Goal: Navigation & Orientation: Find specific page/section

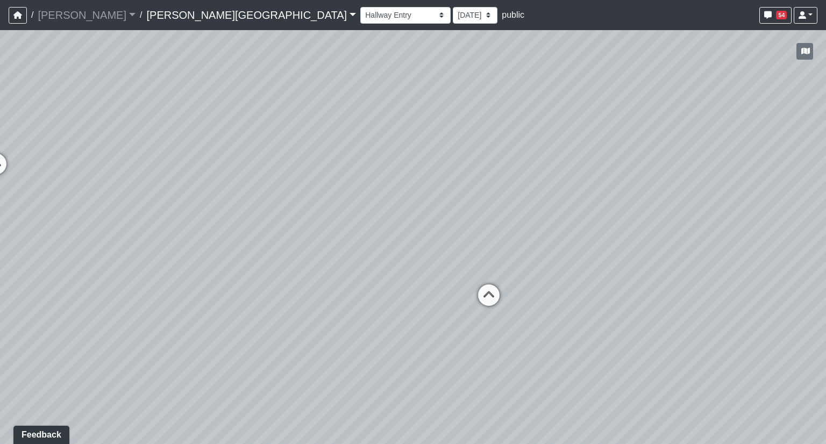
drag, startPoint x: 418, startPoint y: 154, endPoint x: 537, endPoint y: 142, distance: 119.8
click at [537, 142] on div "Loading... Hallway - Hallway 2 Loading... Entry Loading... Clubroom - Entrance …" at bounding box center [413, 237] width 826 height 414
drag, startPoint x: 391, startPoint y: 162, endPoint x: 229, endPoint y: 173, distance: 162.2
click at [229, 173] on div "Loading... Hallway - Hallway 2 Loading... Entry Loading... Clubroom - Entrance …" at bounding box center [413, 237] width 826 height 414
drag, startPoint x: 396, startPoint y: 170, endPoint x: 533, endPoint y: 170, distance: 137.6
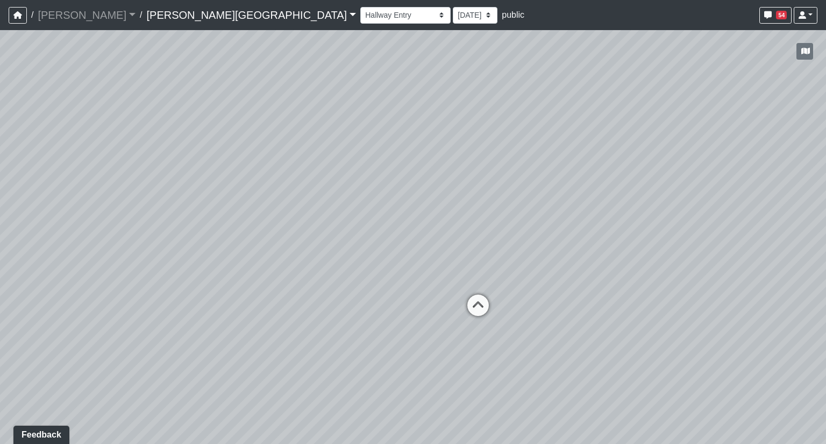
click at [533, 170] on div "Loading... Hallway - Hallway 2 Loading... Entry Loading... Clubroom - Entrance …" at bounding box center [413, 237] width 826 height 414
drag, startPoint x: 458, startPoint y: 120, endPoint x: 220, endPoint y: 70, distance: 243.4
click at [408, 124] on div "Loading... Hallway - Hallway 2 Loading... Entry Loading... Clubroom - Entrance …" at bounding box center [413, 237] width 826 height 414
click at [360, 17] on select "Booths 1 Booths 2 Entry Lounge 1 Lounge 2 Lounge 3 Windows Bar Entrance Lounge …" at bounding box center [405, 15] width 90 height 17
click at [360, 7] on select "Booths 1 Booths 2 Entry Lounge 1 Lounge 2 Lounge 3 Windows Bar Entrance Lounge …" at bounding box center [405, 15] width 90 height 17
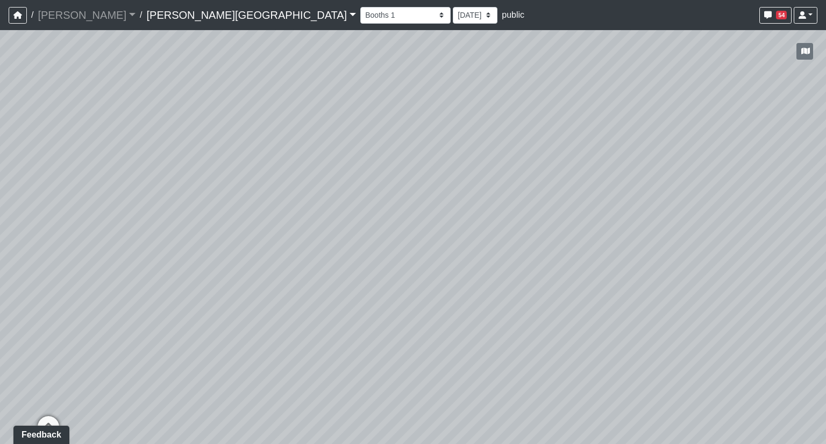
drag, startPoint x: 409, startPoint y: 216, endPoint x: 153, endPoint y: 155, distance: 262.9
click at [153, 155] on div "Loading... Hallway - Hallway 2 Loading... Entry Loading... Clubroom - Entrance …" at bounding box center [413, 237] width 826 height 414
drag, startPoint x: 633, startPoint y: 214, endPoint x: 259, endPoint y: 170, distance: 377.3
click at [259, 170] on div "Loading... Hallway - Hallway 2 Loading... Entry Loading... Clubroom - Entrance …" at bounding box center [413, 237] width 826 height 414
drag, startPoint x: 377, startPoint y: 156, endPoint x: 547, endPoint y: 157, distance: 169.3
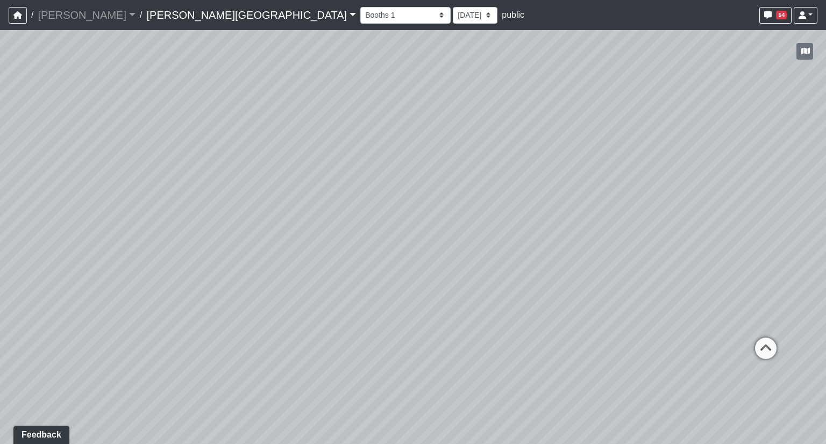
click at [337, 153] on div "Loading... Hallway - Hallway 2 Loading... Entry Loading... Clubroom - Entrance …" at bounding box center [413, 237] width 826 height 414
drag, startPoint x: 535, startPoint y: 158, endPoint x: 318, endPoint y: 162, distance: 216.6
click at [318, 162] on div "Loading... Hallway - Hallway 2 Loading... Entry Loading... Clubroom - Entrance …" at bounding box center [413, 237] width 826 height 414
drag, startPoint x: 651, startPoint y: 175, endPoint x: 299, endPoint y: 175, distance: 352.0
click at [294, 176] on div "Loading... Hallway - Hallway 2 Loading... Entry Loading... Clubroom - Entrance …" at bounding box center [413, 237] width 826 height 414
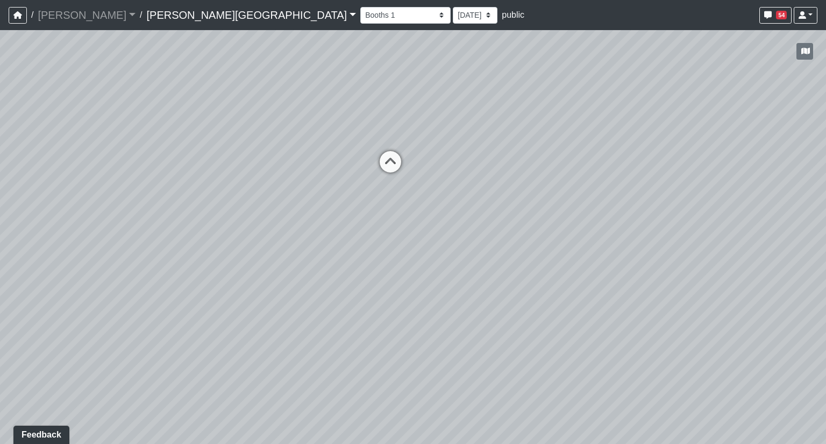
drag, startPoint x: 688, startPoint y: 160, endPoint x: 297, endPoint y: 162, distance: 391.8
click at [297, 162] on div "Loading... Hallway - Hallway 2 Loading... Entry Loading... Clubroom - Entrance …" at bounding box center [413, 237] width 826 height 414
click at [360, 15] on select "Booths 1 Booths 2 Entry Lounge 1 Lounge 2 Lounge 3 Windows Bar Entrance Lounge …" at bounding box center [405, 15] width 90 height 17
click at [360, 7] on select "Booths 1 Booths 2 Entry Lounge 1 Lounge 2 Lounge 3 Windows Bar Entrance Lounge …" at bounding box center [405, 15] width 90 height 17
click at [360, 15] on select "Booths 1 Booths 2 Entry Lounge 1 Lounge 2 Lounge 3 Windows Bar Entrance Lounge …" at bounding box center [405, 15] width 90 height 17
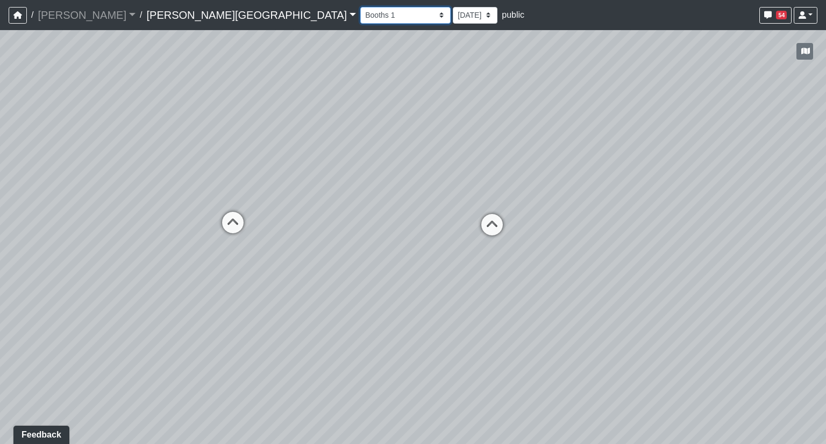
click at [360, 7] on select "Booths 1 Booths 2 Entry Lounge 1 Lounge 2 Lounge 3 Windows Bar Entrance Lounge …" at bounding box center [405, 15] width 90 height 17
click at [360, 18] on select "Booths 1 Booths 2 Entry Lounge 1 Lounge 2 Lounge 3 Windows Bar Entrance Lounge …" at bounding box center [405, 15] width 90 height 17
click at [360, 7] on select "Booths 1 Booths 2 Entry Lounge 1 Lounge 2 Lounge 3 Windows Bar Entrance Lounge …" at bounding box center [405, 15] width 90 height 17
click at [360, 15] on select "Booths 1 Booths 2 Entry Lounge 1 Lounge 2 Lounge 3 Windows Bar Entrance Lounge …" at bounding box center [405, 15] width 90 height 17
click at [360, 7] on select "Booths 1 Booths 2 Entry Lounge 1 Lounge 2 Lounge 3 Windows Bar Entrance Lounge …" at bounding box center [405, 15] width 90 height 17
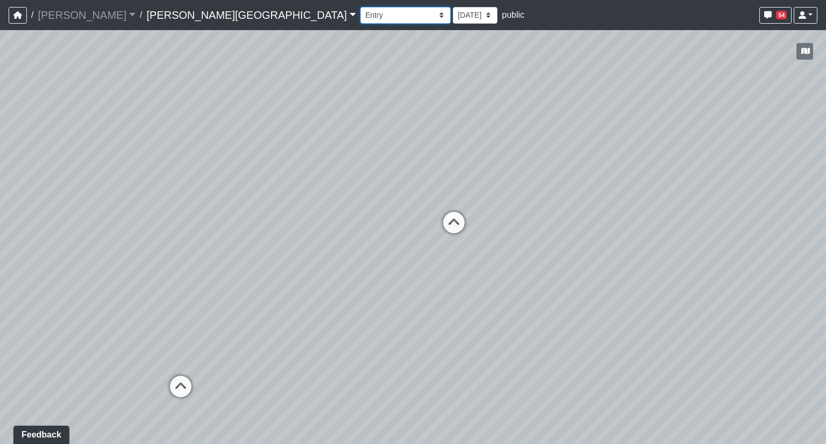
click at [360, 15] on select "Booths 1 Booths 2 Entry Lounge 1 Lounge 2 Lounge 3 Windows Bar Entrance Lounge …" at bounding box center [405, 15] width 90 height 17
click at [360, 17] on select "Booths 1 Booths 2 Entry Lounge 1 Lounge 2 Lounge 3 Windows Bar Entrance Lounge …" at bounding box center [405, 15] width 90 height 17
click at [360, 7] on select "Booths 1 Booths 2 Entry Lounge 1 Lounge 2 Lounge 3 Windows Bar Entrance Lounge …" at bounding box center [405, 15] width 90 height 17
drag, startPoint x: 467, startPoint y: 170, endPoint x: 107, endPoint y: 164, distance: 359.6
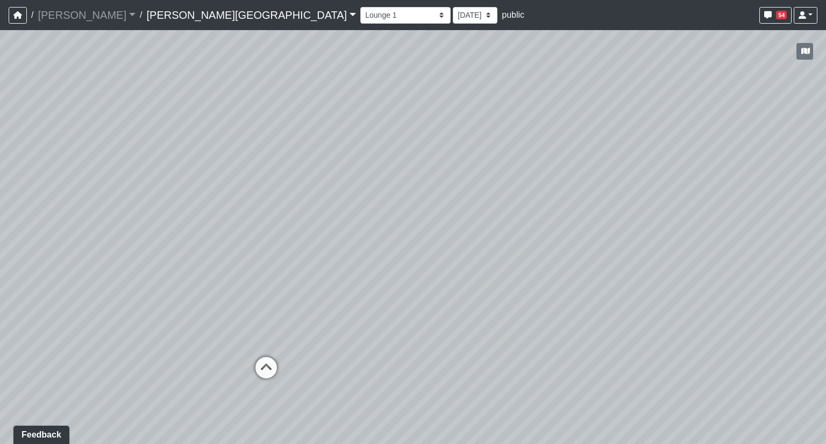
click at [107, 164] on div "Loading... Hallway - Hallway 2 Loading... Entry Loading... Clubroom - Entrance …" at bounding box center [413, 237] width 826 height 414
drag, startPoint x: 557, startPoint y: 178, endPoint x: 175, endPoint y: 162, distance: 383.0
click at [176, 162] on div "Loading... Hallway - Hallway 2 Loading... Entry Loading... Clubroom - Entrance …" at bounding box center [413, 237] width 826 height 414
drag, startPoint x: 628, startPoint y: 171, endPoint x: 138, endPoint y: 168, distance: 489.6
click at [83, 167] on div "Loading... Hallway - Hallway 2 Loading... Entry Loading... Clubroom - Entrance …" at bounding box center [413, 237] width 826 height 414
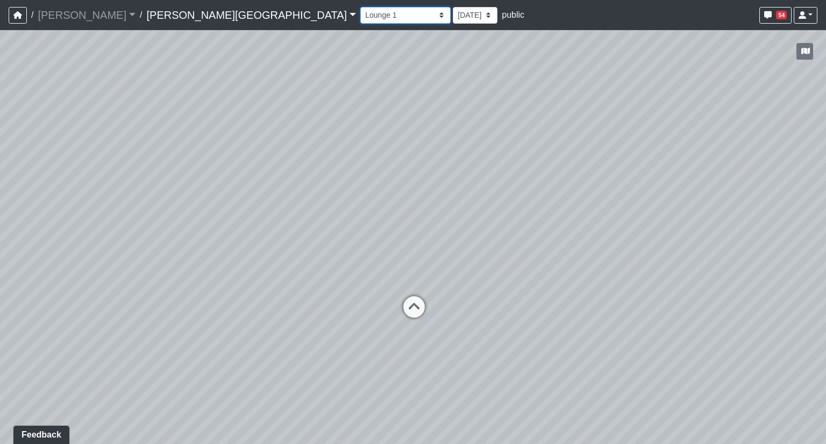
click at [360, 14] on select "Booths 1 Booths 2 Entry Lounge 1 Lounge 2 Lounge 3 Windows Bar Entrance Lounge …" at bounding box center [405, 15] width 90 height 17
click at [360, 7] on select "Booths 1 Booths 2 Entry Lounge 1 Lounge 2 Lounge 3 Windows Bar Entrance Lounge …" at bounding box center [405, 15] width 90 height 17
drag, startPoint x: 527, startPoint y: 145, endPoint x: 682, endPoint y: 153, distance: 155.0
click at [682, 153] on div "Loading... Hallway - Hallway 2 Loading... Entry Loading... Clubroom - Entrance …" at bounding box center [413, 237] width 826 height 414
click at [360, 13] on select "Booths 1 Booths 2 Entry Lounge 1 Lounge 2 Lounge 3 Windows Bar Entrance Lounge …" at bounding box center [405, 15] width 90 height 17
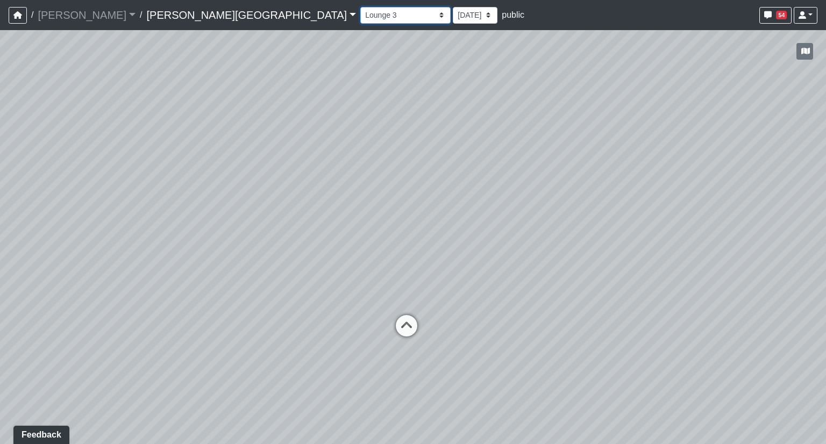
click at [360, 7] on select "Booths 1 Booths 2 Entry Lounge 1 Lounge 2 Lounge 3 Windows Bar Entrance Lounge …" at bounding box center [405, 15] width 90 height 17
click at [360, 16] on select "Booths 1 Booths 2 Entry Lounge 1 Lounge 2 Lounge 3 Windows Bar Entrance Lounge …" at bounding box center [405, 15] width 90 height 17
click at [360, 7] on select "Booths 1 Booths 2 Entry Lounge 1 Lounge 2 Lounge 3 Windows Bar Entrance Lounge …" at bounding box center [405, 15] width 90 height 17
click at [360, 13] on select "Booths 1 Booths 2 Entry Lounge 1 Lounge 2 Lounge 3 Windows Bar Entrance Lounge …" at bounding box center [405, 15] width 90 height 17
click at [360, 7] on select "Booths 1 Booths 2 Entry Lounge 1 Lounge 2 Lounge 3 Windows Bar Entrance Lounge …" at bounding box center [405, 15] width 90 height 17
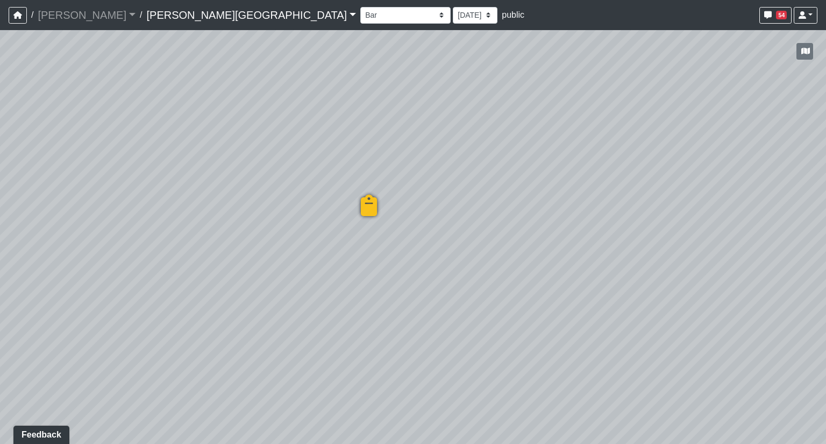
drag, startPoint x: 217, startPoint y: 154, endPoint x: 285, endPoint y: 137, distance: 70.3
click at [285, 137] on div "Loading... Hallway - Hallway 2 Loading... Entry Loading... Clubroom - Entrance …" at bounding box center [413, 237] width 826 height 414
drag, startPoint x: 664, startPoint y: 142, endPoint x: 47, endPoint y: 137, distance: 617.0
click at [67, 136] on div "Loading... Hallway - Hallway 2 Loading... Entry Loading... Clubroom - Entrance …" at bounding box center [413, 237] width 826 height 414
drag, startPoint x: 424, startPoint y: 165, endPoint x: 137, endPoint y: 183, distance: 287.6
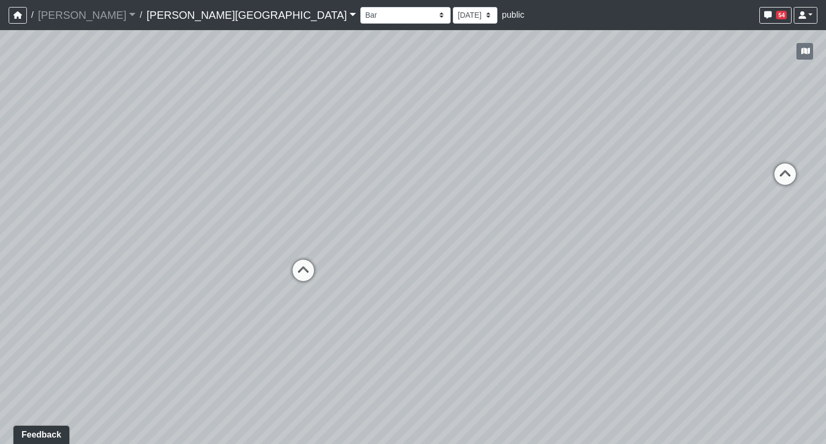
click at [192, 176] on div "Loading... Hallway - Hallway 2 Loading... Entry Loading... Clubroom - Entrance …" at bounding box center [413, 237] width 826 height 414
drag, startPoint x: 546, startPoint y: 209, endPoint x: 743, endPoint y: 188, distance: 198.4
click at [725, 185] on div "Loading... Hallway - Hallway 2 Loading... Entry Loading... Clubroom - Entrance …" at bounding box center [413, 237] width 826 height 414
drag, startPoint x: 229, startPoint y: 228, endPoint x: 677, endPoint y: 214, distance: 448.5
click at [677, 214] on div "Loading... Hallway - Hallway 2 Loading... Entry Loading... Clubroom - Entrance …" at bounding box center [413, 237] width 826 height 414
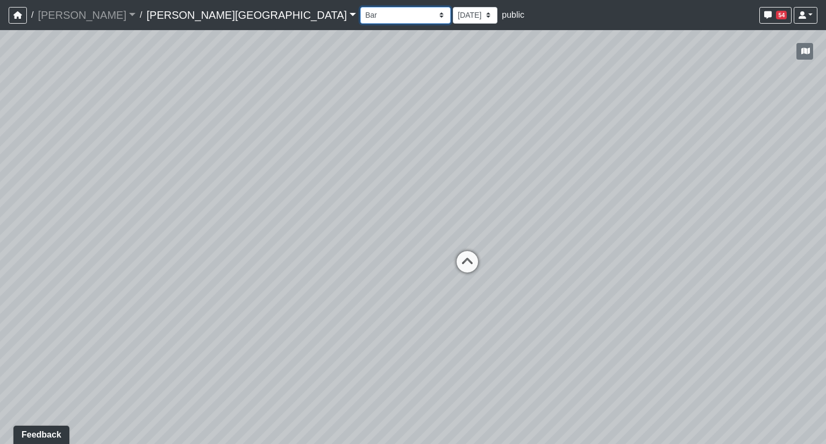
click at [360, 16] on select "Booths 1 Booths 2 Entry Lounge 1 Lounge 2 Lounge 3 Windows Bar Entrance Lounge …" at bounding box center [405, 15] width 90 height 17
click at [360, 7] on select "Booths 1 Booths 2 Entry Lounge 1 Lounge 2 Lounge 3 Windows Bar Entrance Lounge …" at bounding box center [405, 15] width 90 height 17
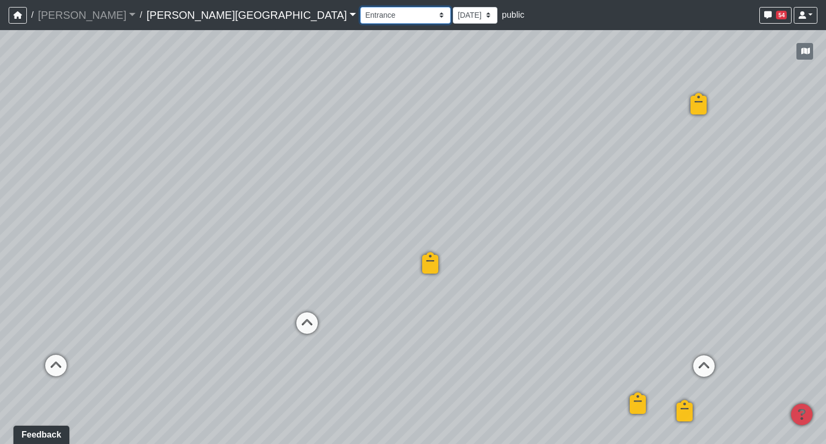
click at [360, 11] on select "Booths 1 Booths 2 Entry Lounge 1 Lounge 2 Lounge 3 Windows Bar Entrance Lounge …" at bounding box center [405, 15] width 90 height 17
click at [360, 7] on select "Booths 1 Booths 2 Entry Lounge 1 Lounge 2 Lounge 3 Windows Bar Entrance Lounge …" at bounding box center [405, 15] width 90 height 17
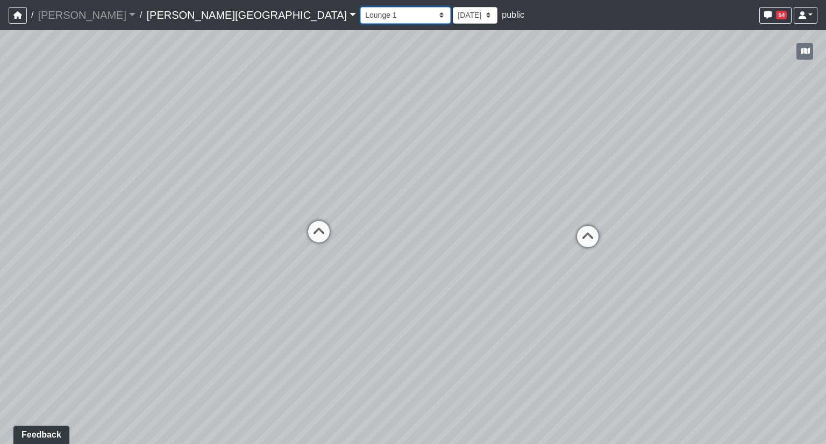
click at [360, 16] on select "Booths 1 Booths 2 Entry Lounge 1 Lounge 2 Lounge 3 Windows Bar Entrance Lounge …" at bounding box center [405, 15] width 90 height 17
click at [360, 7] on select "Booths 1 Booths 2 Entry Lounge 1 Lounge 2 Lounge 3 Windows Bar Entrance Lounge …" at bounding box center [405, 15] width 90 height 17
click at [360, 16] on select "Booths 1 Booths 2 Entry Lounge 1 Lounge 2 Lounge 3 Windows Bar Entrance Lounge …" at bounding box center [405, 15] width 90 height 17
click at [360, 7] on select "Booths 1 Booths 2 Entry Lounge 1 Lounge 2 Lounge 3 Windows Bar Entrance Lounge …" at bounding box center [405, 15] width 90 height 17
click at [360, 12] on select "Booths 1 Booths 2 Entry Lounge 1 Lounge 2 Lounge 3 Windows Bar Entrance Lounge …" at bounding box center [405, 15] width 90 height 17
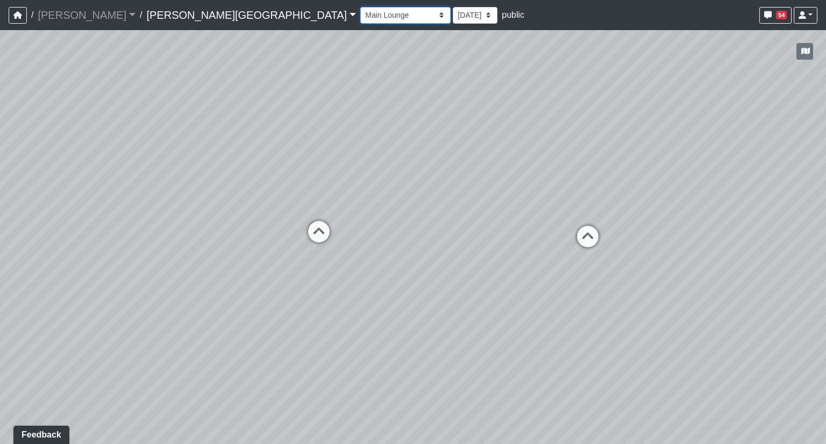
click at [360, 7] on select "Booths 1 Booths 2 Entry Lounge 1 Lounge 2 Lounge 3 Windows Bar Entrance Lounge …" at bounding box center [405, 15] width 90 height 17
click at [360, 13] on select "Booths 1 Booths 2 Entry Lounge 1 Lounge 2 Lounge 3 Windows Bar Entrance Lounge …" at bounding box center [405, 15] width 90 height 17
click at [360, 7] on select "Booths 1 Booths 2 Entry Lounge 1 Lounge 2 Lounge 3 Windows Bar Entrance Lounge …" at bounding box center [405, 15] width 90 height 17
click at [360, 16] on select "Booths 1 Booths 2 Entry Lounge 1 Lounge 2 Lounge 3 Windows Bar Entrance Lounge …" at bounding box center [405, 15] width 90 height 17
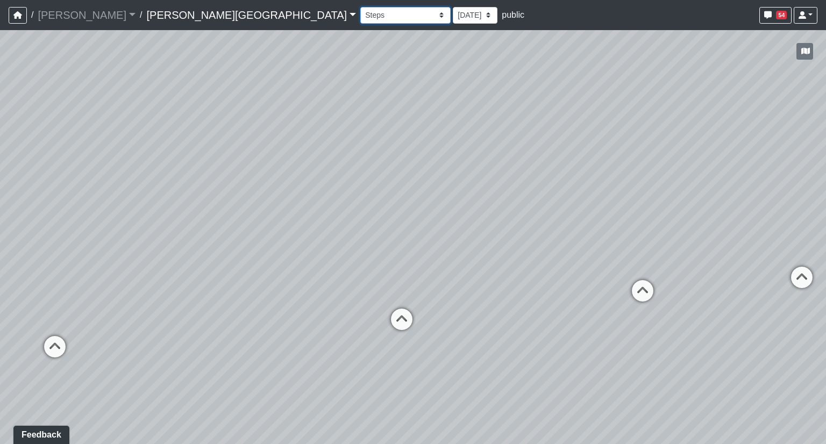
click at [360, 13] on select "Booths 1 Booths 2 Entry Lounge 1 Lounge 2 Lounge 3 Windows Bar Entrance Lounge …" at bounding box center [405, 15] width 90 height 17
click at [360, 7] on select "Booths 1 Booths 2 Entry Lounge 1 Lounge 2 Lounge 3 Windows Bar Entrance Lounge …" at bounding box center [405, 15] width 90 height 17
drag, startPoint x: 525, startPoint y: 276, endPoint x: 178, endPoint y: 239, distance: 348.1
click at [178, 239] on div "Loading... Hallway - Hallway 2 Loading... Entry Loading... Clubroom - Entrance …" at bounding box center [413, 237] width 826 height 414
drag, startPoint x: 597, startPoint y: 217, endPoint x: 312, endPoint y: 202, distance: 285.8
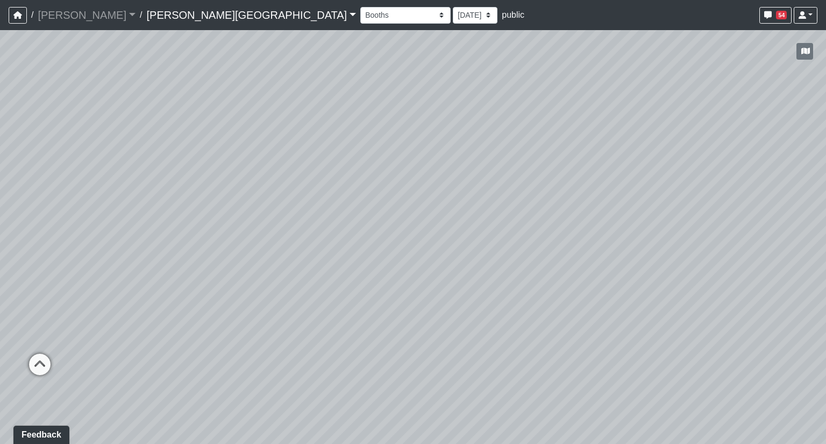
click at [312, 202] on div "Loading... Hallway - Hallway 2 Loading... Entry Loading... Clubroom - Entrance …" at bounding box center [413, 237] width 826 height 414
drag, startPoint x: 581, startPoint y: 211, endPoint x: 279, endPoint y: 201, distance: 301.7
click at [296, 201] on div "Loading... Hallway - Hallway 2 Loading... Entry Loading... Clubroom - Entrance …" at bounding box center [413, 237] width 826 height 414
drag, startPoint x: 298, startPoint y: 235, endPoint x: 428, endPoint y: 241, distance: 130.7
click at [428, 241] on div "Loading... Hallway - Hallway 2 Loading... Entry Loading... Clubroom - Entrance …" at bounding box center [413, 237] width 826 height 414
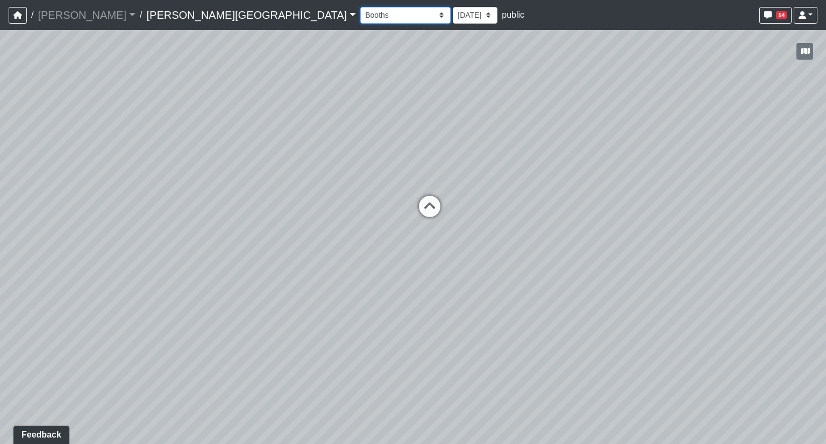
click at [360, 14] on select "Booths 1 Booths 2 Entry Lounge 1 Lounge 2 Lounge 3 Windows Bar Entrance Lounge …" at bounding box center [405, 15] width 90 height 17
click at [360, 7] on select "Booths 1 Booths 2 Entry Lounge 1 Lounge 2 Lounge 3 Windows Bar Entrance Lounge …" at bounding box center [405, 15] width 90 height 17
click at [360, 17] on select "Booths 1 Booths 2 Entry Lounge 1 Lounge 2 Lounge 3 Windows Bar Entrance Lounge …" at bounding box center [405, 15] width 90 height 17
click at [360, 7] on select "Booths 1 Booths 2 Entry Lounge 1 Lounge 2 Lounge 3 Windows Bar Entrance Lounge …" at bounding box center [405, 15] width 90 height 17
drag, startPoint x: 550, startPoint y: 249, endPoint x: 67, endPoint y: 259, distance: 483.8
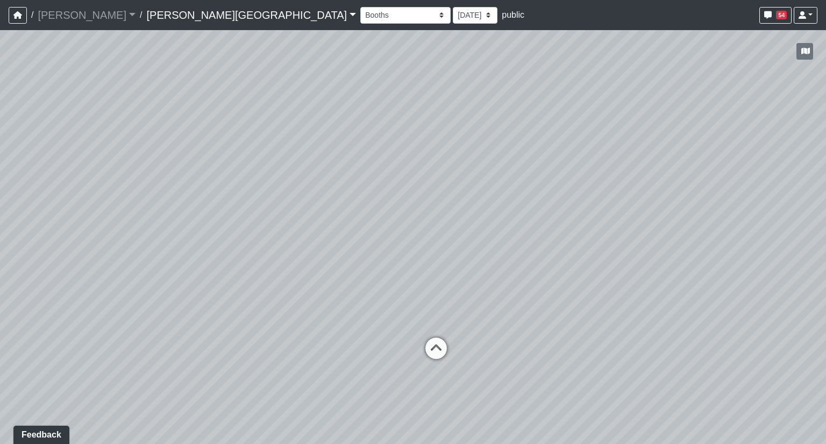
click at [94, 255] on div "Loading... Hallway - Hallway 2 Loading... Entry Loading... Clubroom - Entrance …" at bounding box center [413, 237] width 826 height 414
drag, startPoint x: 492, startPoint y: 265, endPoint x: 246, endPoint y: 175, distance: 262.7
click at [246, 175] on div "Loading... Hallway - Hallway 2 Loading... Entry Loading... Clubroom - Entrance …" at bounding box center [413, 237] width 826 height 414
click at [360, 17] on select "Booths 1 Booths 2 Entry Lounge 1 Lounge 2 Lounge 3 Windows Bar Entrance Lounge …" at bounding box center [405, 15] width 90 height 17
click at [360, 7] on select "Booths 1 Booths 2 Entry Lounge 1 Lounge 2 Lounge 3 Windows Bar Entrance Lounge …" at bounding box center [405, 15] width 90 height 17
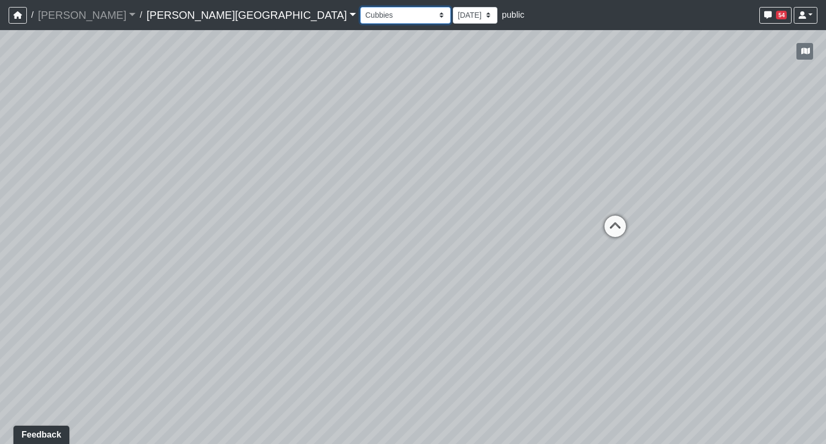
click at [360, 18] on select "Booths 1 Booths 2 Entry Lounge 1 Lounge 2 Lounge 3 Windows Bar Entrance Lounge …" at bounding box center [405, 15] width 90 height 17
click at [360, 7] on select "Booths 1 Booths 2 Entry Lounge 1 Lounge 2 Lounge 3 Windows Bar Entrance Lounge …" at bounding box center [405, 15] width 90 height 17
click at [360, 13] on select "Booths 1 Booths 2 Entry Lounge 1 Lounge 2 Lounge 3 Windows Bar Entrance Lounge …" at bounding box center [405, 15] width 90 height 17
click at [360, 7] on select "Booths 1 Booths 2 Entry Lounge 1 Lounge 2 Lounge 3 Windows Bar Entrance Lounge …" at bounding box center [405, 15] width 90 height 17
drag, startPoint x: 484, startPoint y: 148, endPoint x: 125, endPoint y: 173, distance: 359.9
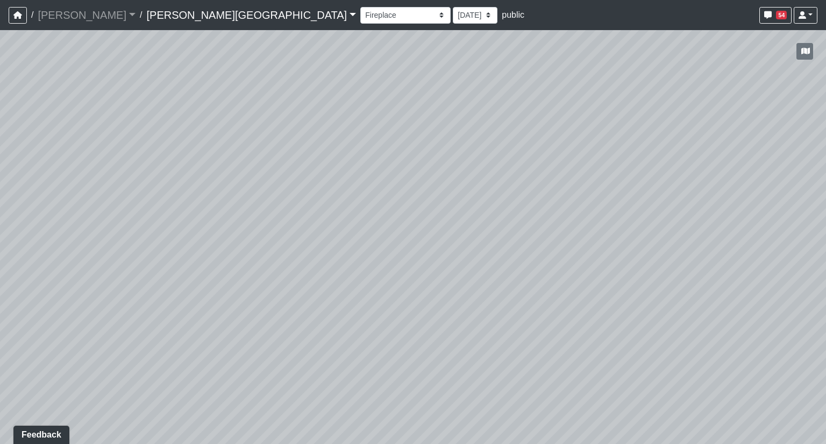
click at [167, 167] on div "Loading... Hallway - Hallway 2 Loading... Entry Loading... Clubroom - Entrance …" at bounding box center [413, 237] width 826 height 414
drag, startPoint x: 243, startPoint y: 162, endPoint x: 44, endPoint y: 157, distance: 199.4
click at [139, 157] on div "Loading... Hallway - Hallway 2 Loading... Entry Loading... Clubroom - Entrance …" at bounding box center [413, 237] width 826 height 414
drag, startPoint x: 585, startPoint y: 196, endPoint x: 18, endPoint y: 157, distance: 567.8
click at [103, 160] on div "Loading... Hallway - Hallway 2 Loading... Entry Loading... Clubroom - Entrance …" at bounding box center [413, 237] width 826 height 414
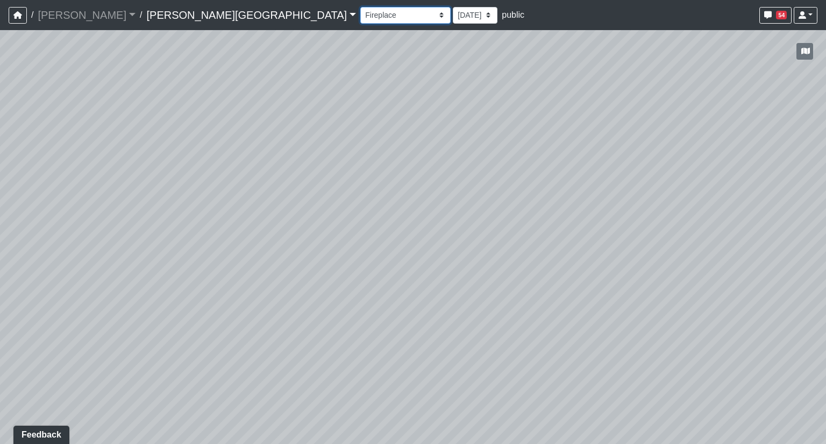
click at [360, 9] on select "Booths 1 Booths 2 Entry Lounge 1 Lounge 2 Lounge 3 Windows Bar Entrance Lounge …" at bounding box center [405, 15] width 90 height 17
click at [360, 7] on select "Booths 1 Booths 2 Entry Lounge 1 Lounge 2 Lounge 3 Windows Bar Entrance Lounge …" at bounding box center [405, 15] width 90 height 17
click at [360, 16] on select "Booths 1 Booths 2 Entry Lounge 1 Lounge 2 Lounge 3 Windows Bar Entrance Lounge …" at bounding box center [405, 15] width 90 height 17
click at [360, 7] on select "Booths 1 Booths 2 Entry Lounge 1 Lounge 2 Lounge 3 Windows Bar Entrance Lounge …" at bounding box center [405, 15] width 90 height 17
click at [360, 19] on select "Booths 1 Booths 2 Entry Lounge 1 Lounge 2 Lounge 3 Windows Bar Entrance Lounge …" at bounding box center [405, 15] width 90 height 17
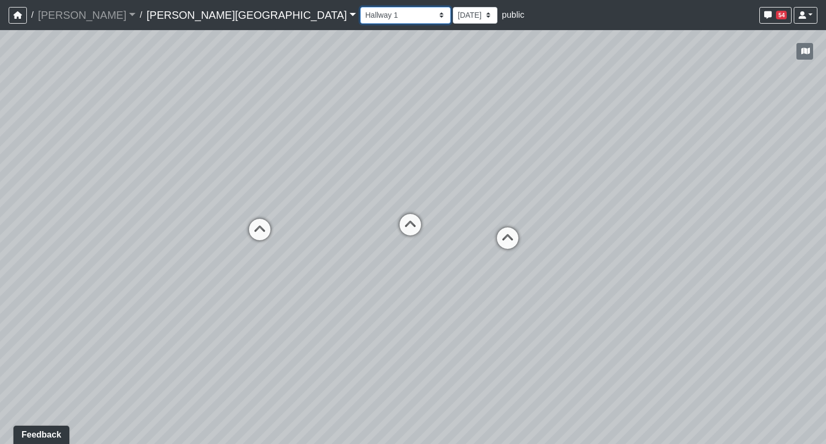
click at [360, 7] on select "Booths 1 Booths 2 Entry Lounge 1 Lounge 2 Lounge 3 Windows Bar Entrance Lounge …" at bounding box center [405, 15] width 90 height 17
click at [360, 13] on select "Booths 1 Booths 2 Entry Lounge 1 Lounge 2 Lounge 3 Windows Bar Entrance Lounge …" at bounding box center [405, 15] width 90 height 17
click at [360, 7] on select "Booths 1 Booths 2 Entry Lounge 1 Lounge 2 Lounge 3 Windows Bar Entrance Lounge …" at bounding box center [405, 15] width 90 height 17
click at [360, 15] on select "Booths 1 Booths 2 Entry Lounge 1 Lounge 2 Lounge 3 Windows Bar Entrance Lounge …" at bounding box center [405, 15] width 90 height 17
click at [360, 7] on select "Booths 1 Booths 2 Entry Lounge 1 Lounge 2 Lounge 3 Windows Bar Entrance Lounge …" at bounding box center [405, 15] width 90 height 17
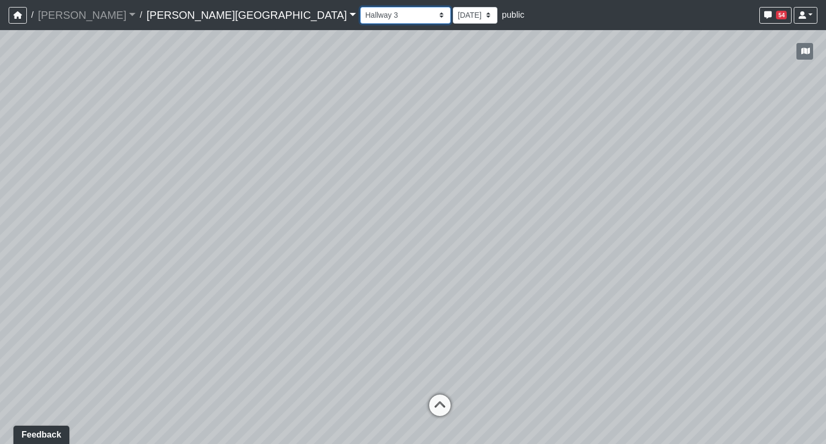
click at [360, 17] on select "Booths 1 Booths 2 Entry Lounge 1 Lounge 2 Lounge 3 Windows Bar Entrance Lounge …" at bounding box center [405, 15] width 90 height 17
click at [360, 7] on select "Booths 1 Booths 2 Entry Lounge 1 Lounge 2 Lounge 3 Windows Bar Entrance Lounge …" at bounding box center [405, 15] width 90 height 17
click at [360, 18] on select "Booths 1 Booths 2 Entry Lounge 1 Lounge 2 Lounge 3 Windows Bar Entrance Lounge …" at bounding box center [405, 15] width 90 height 17
click at [360, 7] on select "Booths 1 Booths 2 Entry Lounge 1 Lounge 2 Lounge 3 Windows Bar Entrance Lounge …" at bounding box center [405, 15] width 90 height 17
click at [360, 18] on select "Booths 1 Booths 2 Entry Lounge 1 Lounge 2 Lounge 3 Windows Bar Entrance Lounge …" at bounding box center [405, 15] width 90 height 17
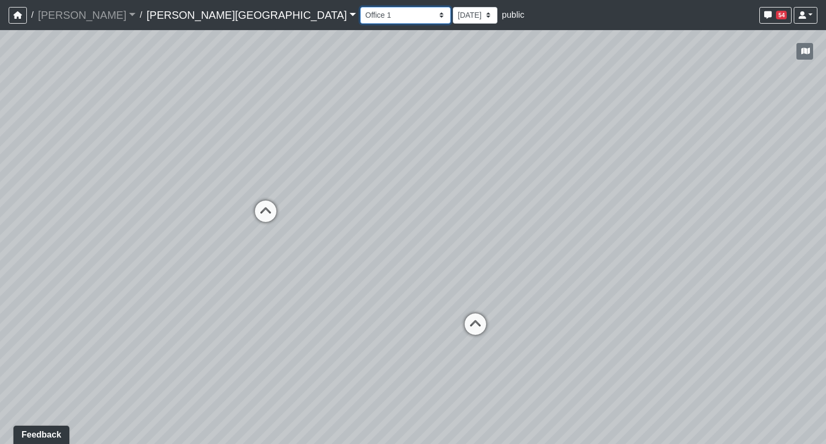
click at [360, 7] on select "Booths 1 Booths 2 Entry Lounge 1 Lounge 2 Lounge 3 Windows Bar Entrance Lounge …" at bounding box center [405, 15] width 90 height 17
click at [360, 18] on select "Booths 1 Booths 2 Entry Lounge 1 Lounge 2 Lounge 3 Windows Bar Entrance Lounge …" at bounding box center [405, 15] width 90 height 17
click at [360, 7] on select "Booths 1 Booths 2 Entry Lounge 1 Lounge 2 Lounge 3 Windows Bar Entrance Lounge …" at bounding box center [405, 15] width 90 height 17
click at [360, 15] on select "Booths 1 Booths 2 Entry Lounge 1 Lounge 2 Lounge 3 Windows Bar Entrance Lounge …" at bounding box center [405, 15] width 90 height 17
click at [360, 9] on select "Booths 1 Booths 2 Entry Lounge 1 Lounge 2 Lounge 3 Windows Bar Entrance Lounge …" at bounding box center [405, 15] width 90 height 17
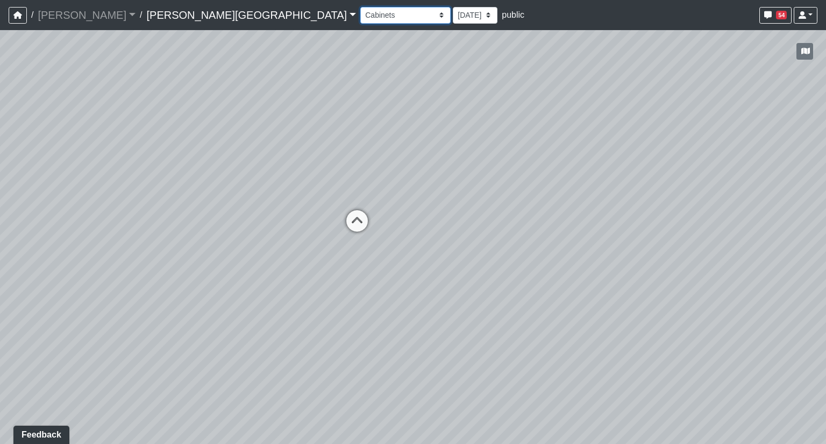
click at [360, 7] on select "Booths 1 Booths 2 Entry Lounge 1 Lounge 2 Lounge 3 Windows Bar Entrance Lounge …" at bounding box center [405, 15] width 90 height 17
click at [360, 19] on select "Booths 1 Booths 2 Entry Lounge 1 Lounge 2 Lounge 3 Windows Bar Entrance Lounge …" at bounding box center [405, 15] width 90 height 17
click at [360, 7] on select "Booths 1 Booths 2 Entry Lounge 1 Lounge 2 Lounge 3 Windows Bar Entrance Lounge …" at bounding box center [405, 15] width 90 height 17
click at [360, 17] on select "Booths 1 Booths 2 Entry Lounge 1 Lounge 2 Lounge 3 Windows Bar Entrance Lounge …" at bounding box center [405, 15] width 90 height 17
click at [360, 7] on select "Booths 1 Booths 2 Entry Lounge 1 Lounge 2 Lounge 3 Windows Bar Entrance Lounge …" at bounding box center [405, 15] width 90 height 17
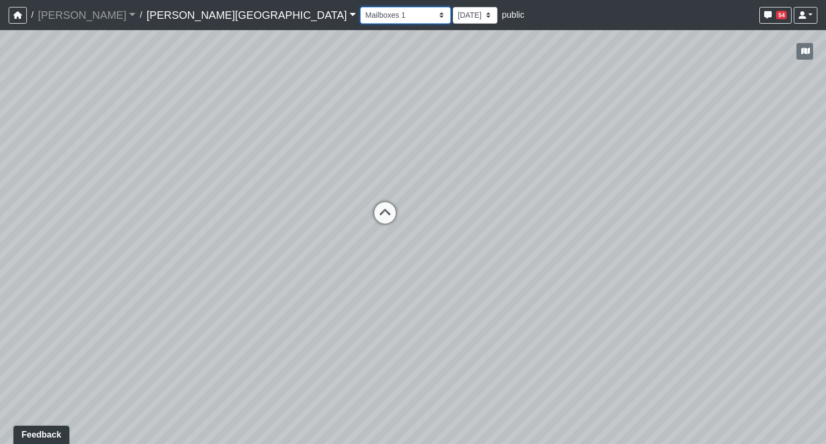
click at [360, 18] on select "Booths 1 Booths 2 Entry Lounge 1 Lounge 2 Lounge 3 Windows Bar Entrance Lounge …" at bounding box center [405, 15] width 90 height 17
click at [360, 7] on select "Booths 1 Booths 2 Entry Lounge 1 Lounge 2 Lounge 3 Windows Bar Entrance Lounge …" at bounding box center [405, 15] width 90 height 17
click at [360, 17] on select "Booths 1 Booths 2 Entry Lounge 1 Lounge 2 Lounge 3 Windows Bar Entrance Lounge …" at bounding box center [405, 15] width 90 height 17
click at [360, 7] on select "Booths 1 Booths 2 Entry Lounge 1 Lounge 2 Lounge 3 Windows Bar Entrance Lounge …" at bounding box center [405, 15] width 90 height 17
drag, startPoint x: 182, startPoint y: 149, endPoint x: 621, endPoint y: 128, distance: 440.1
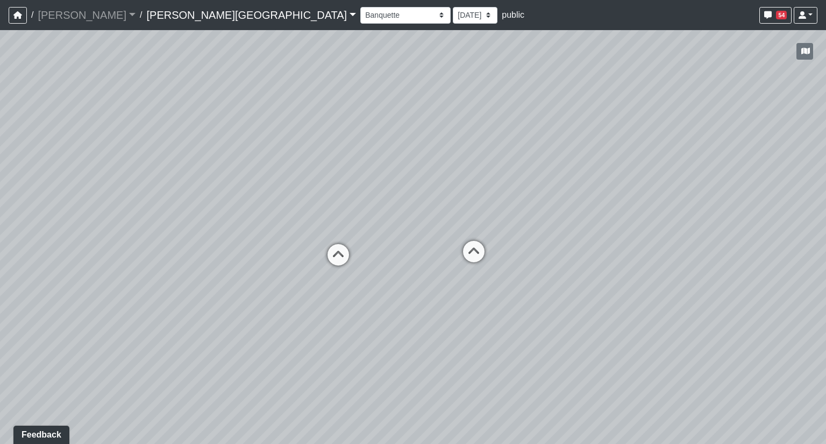
click at [621, 128] on div "Loading... Hallway - Hallway 2 Loading... Entry Loading... Clubroom - Entrance …" at bounding box center [413, 237] width 826 height 414
drag, startPoint x: 256, startPoint y: 140, endPoint x: 582, endPoint y: 132, distance: 325.3
click at [505, 139] on div "Loading... Hallway - Hallway 2 Loading... Entry Loading... Clubroom - Entrance …" at bounding box center [413, 237] width 826 height 414
click at [360, 16] on select "Booths 1 Booths 2 Entry Lounge 1 Lounge 2 Lounge 3 Windows Bar Entrance Lounge …" at bounding box center [405, 15] width 90 height 17
click at [360, 7] on select "Booths 1 Booths 2 Entry Lounge 1 Lounge 2 Lounge 3 Windows Bar Entrance Lounge …" at bounding box center [405, 15] width 90 height 17
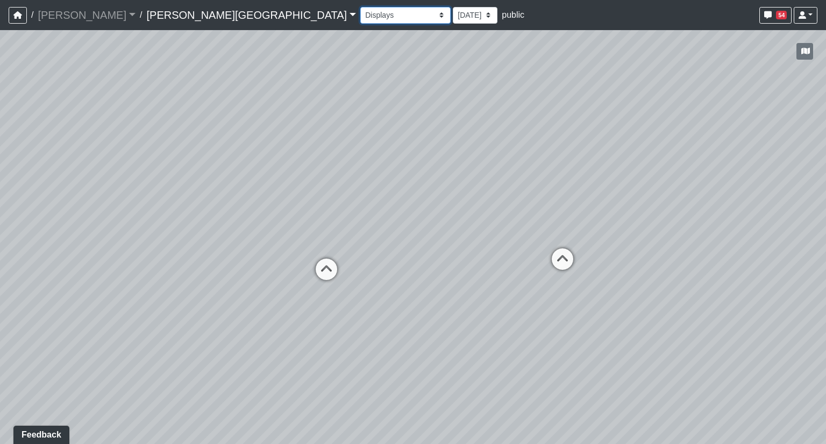
click at [360, 17] on select "Booths 1 Booths 2 Entry Lounge 1 Lounge 2 Lounge 3 Windows Bar Entrance Lounge …" at bounding box center [405, 15] width 90 height 17
click at [360, 7] on select "Booths 1 Booths 2 Entry Lounge 1 Lounge 2 Lounge 3 Windows Bar Entrance Lounge …" at bounding box center [405, 15] width 90 height 17
click at [360, 16] on select "Booths 1 Booths 2 Entry Lounge 1 Lounge 2 Lounge 3 Windows Bar Entrance Lounge …" at bounding box center [405, 15] width 90 height 17
click at [360, 7] on select "Booths 1 Booths 2 Entry Lounge 1 Lounge 2 Lounge 3 Windows Bar Entrance Lounge …" at bounding box center [405, 15] width 90 height 17
click at [360, 13] on select "Booths 1 Booths 2 Entry Lounge 1 Lounge 2 Lounge 3 Windows Bar Entrance Lounge …" at bounding box center [405, 15] width 90 height 17
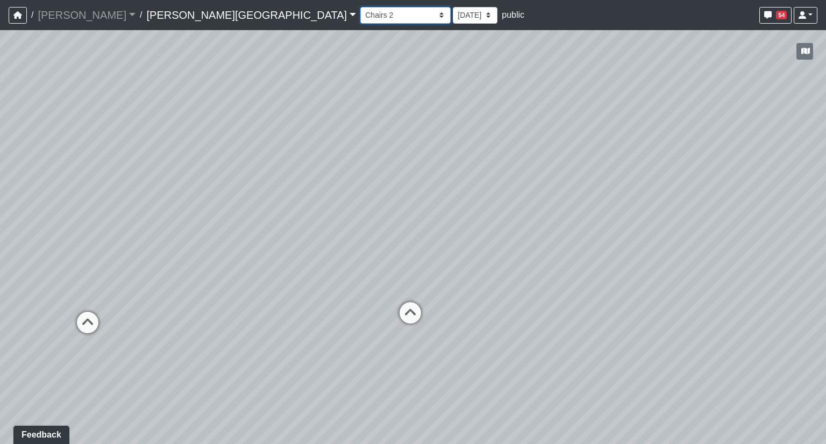
click at [360, 7] on select "Booths 1 Booths 2 Entry Lounge 1 Lounge 2 Lounge 3 Windows Bar Entrance Lounge …" at bounding box center [405, 15] width 90 height 17
click at [360, 20] on select "Booths 1 Booths 2 Entry Lounge 1 Lounge 2 Lounge 3 Windows Bar Entrance Lounge …" at bounding box center [405, 15] width 90 height 17
click at [360, 7] on select "Booths 1 Booths 2 Entry Lounge 1 Lounge 2 Lounge 3 Windows Bar Entrance Lounge …" at bounding box center [405, 15] width 90 height 17
click at [360, 16] on select "Booths 1 Booths 2 Entry Lounge 1 Lounge 2 Lounge 3 Windows Bar Entrance Lounge …" at bounding box center [405, 15] width 90 height 17
click at [360, 20] on select "Booths 1 Booths 2 Entry Lounge 1 Lounge 2 Lounge 3 Windows Bar Entrance Lounge …" at bounding box center [405, 15] width 90 height 17
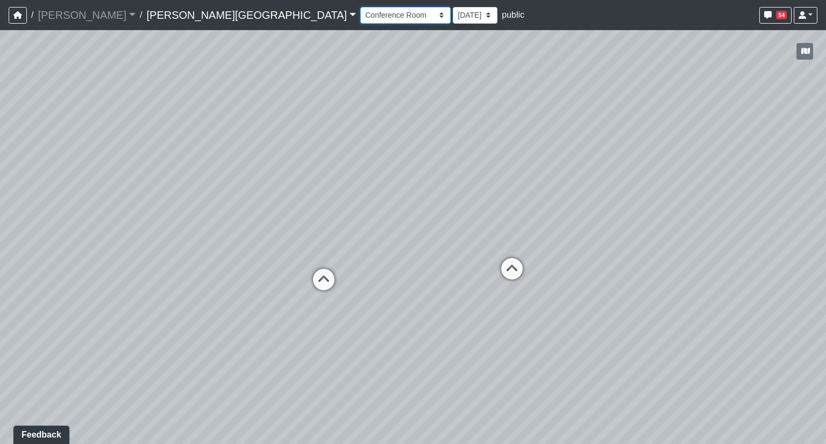
click at [360, 7] on select "Booths 1 Booths 2 Entry Lounge 1 Lounge 2 Lounge 3 Windows Bar Entrance Lounge …" at bounding box center [405, 15] width 90 height 17
select select "p2y4Uwmyzws345qqrYUgzo"
